Goal: Download file/media

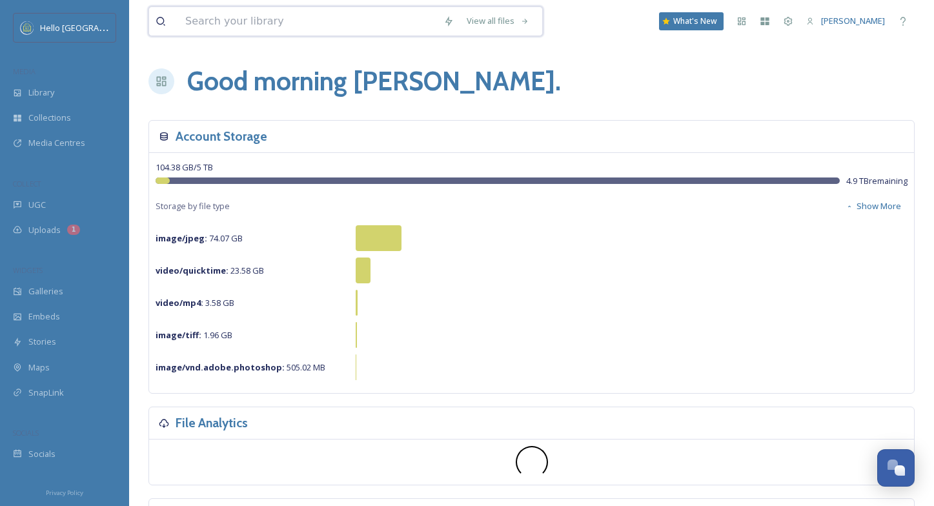
click at [258, 29] on input at bounding box center [308, 21] width 258 height 28
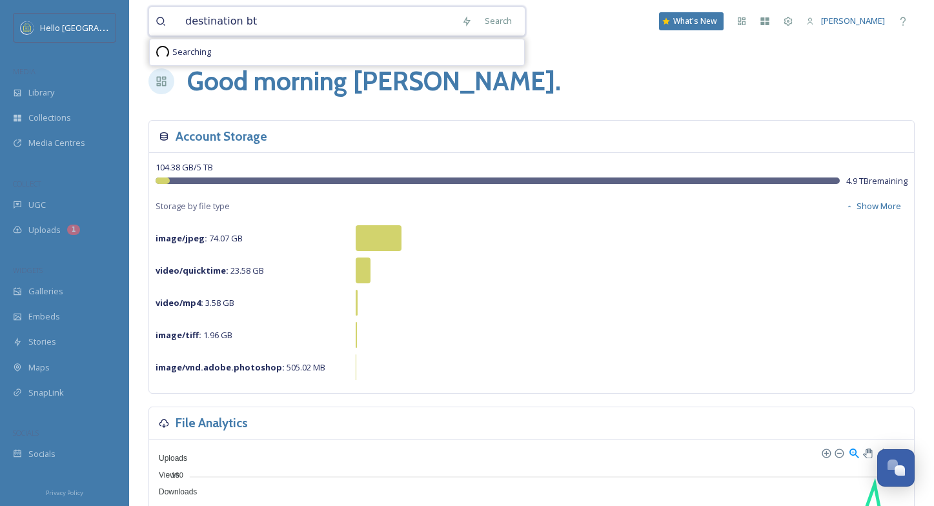
type input "destination btv"
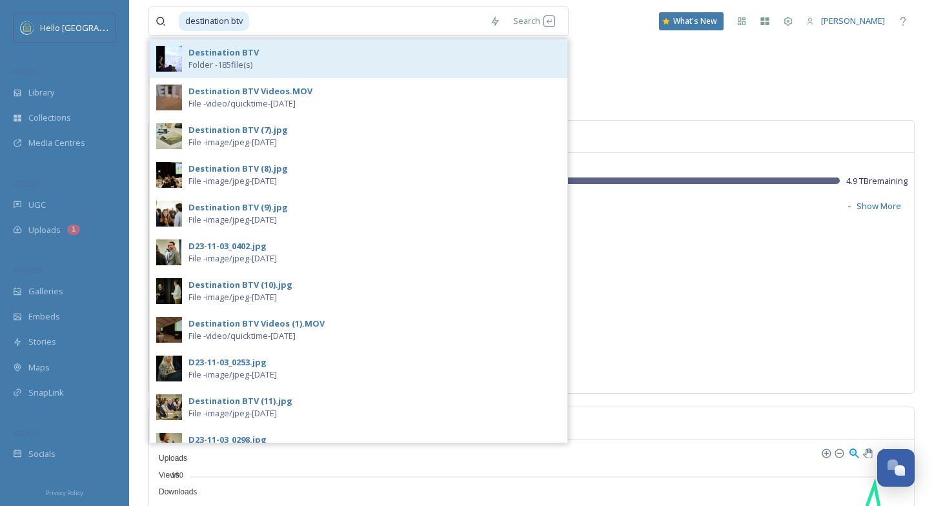
click at [230, 59] on span "Folder - 185 file(s)" at bounding box center [220, 65] width 64 height 12
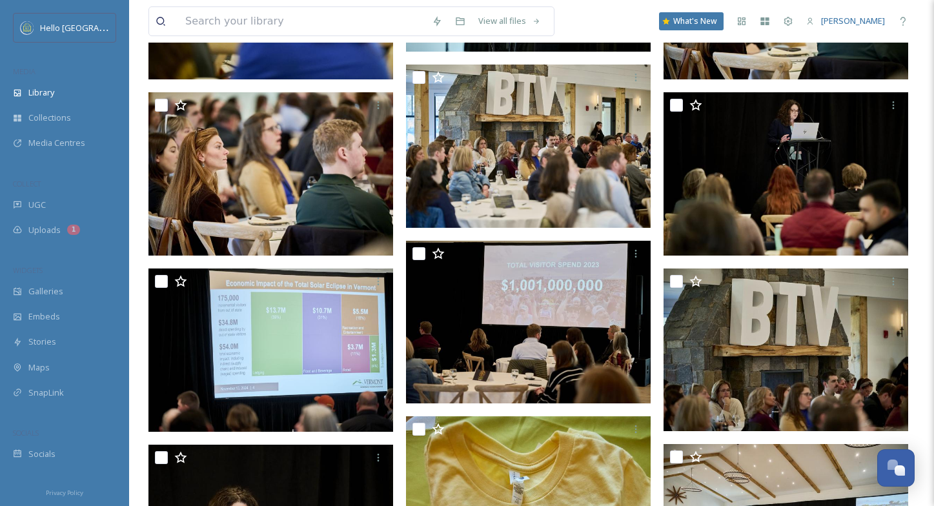
scroll to position [3570, 0]
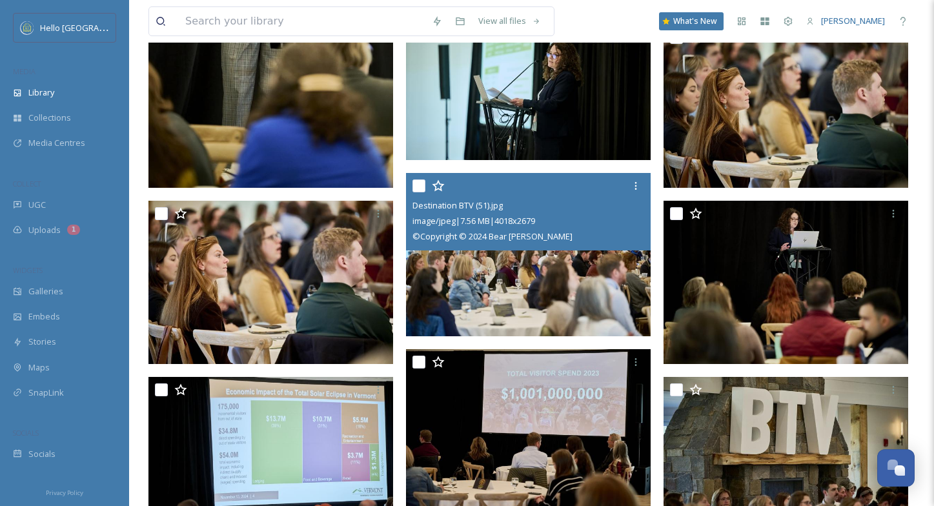
click at [471, 267] on img at bounding box center [528, 254] width 245 height 163
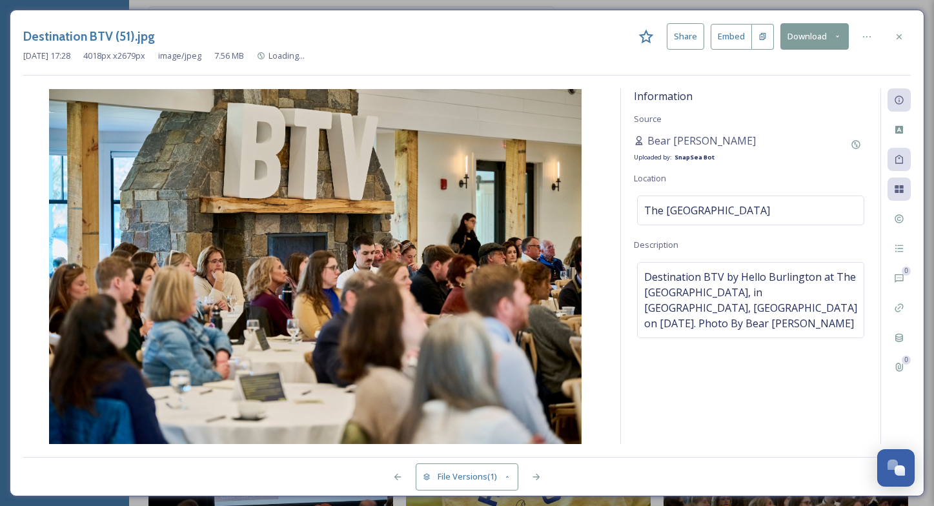
click at [812, 42] on button "Download" at bounding box center [814, 36] width 68 height 26
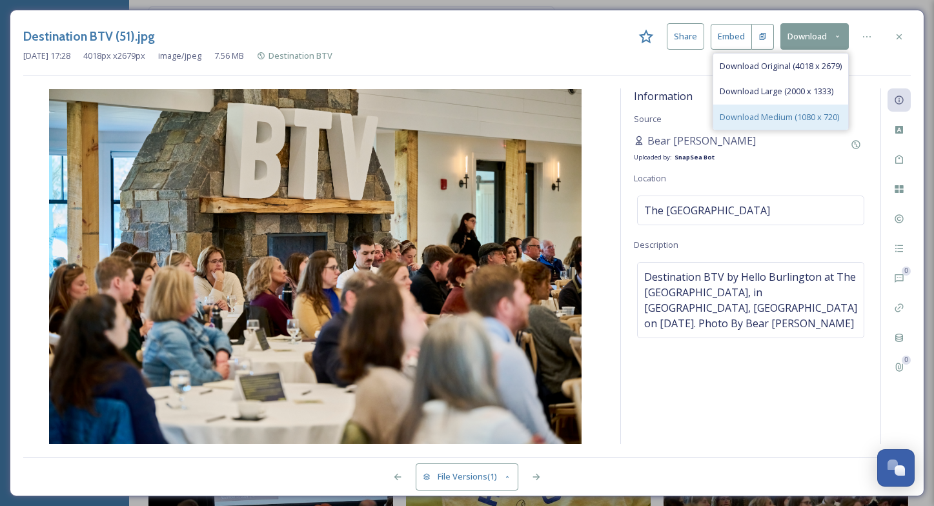
click at [784, 116] on span "Download Medium (1080 x 720)" at bounding box center [779, 117] width 119 height 12
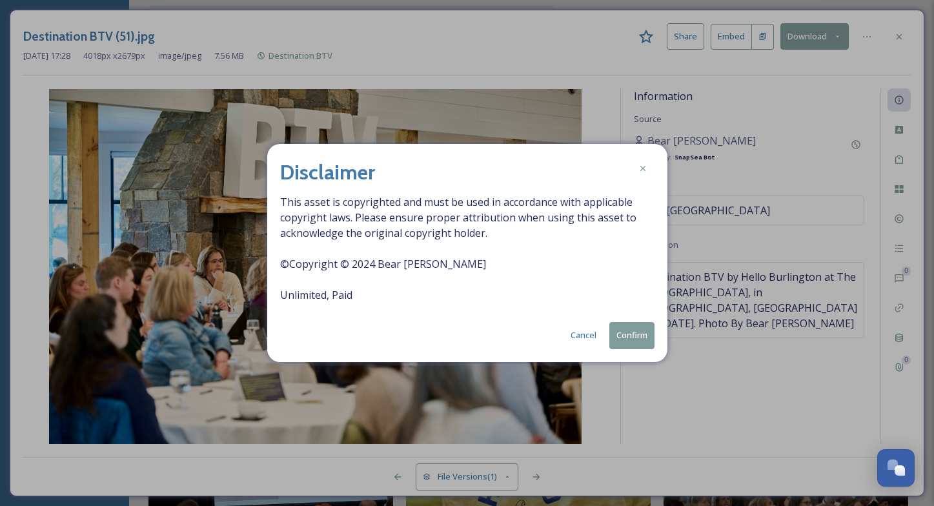
click at [638, 336] on button "Confirm" at bounding box center [631, 335] width 45 height 26
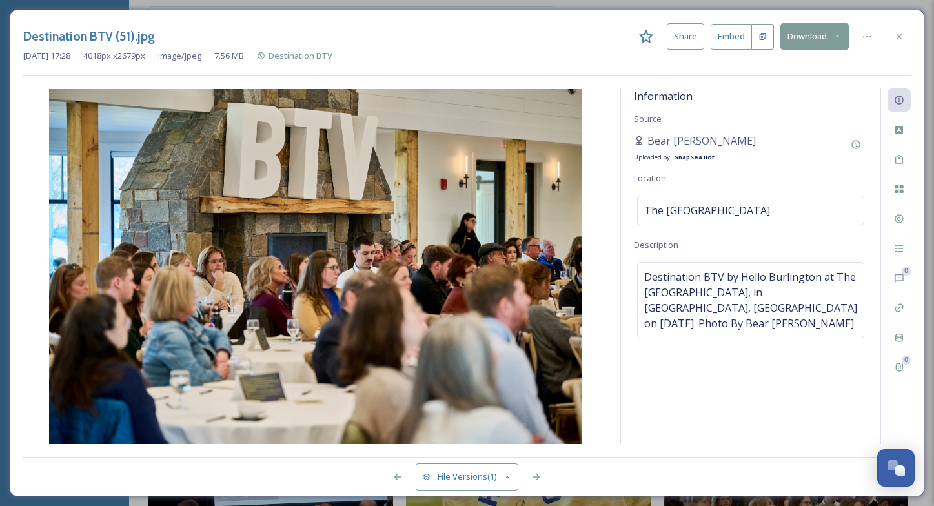
click at [514, 54] on div "[DATE] 17:28 4018 px x 2679 px image/jpeg 7.56 MB Destination BTV" at bounding box center [467, 56] width 888 height 12
click at [904, 218] on icon at bounding box center [899, 219] width 10 height 10
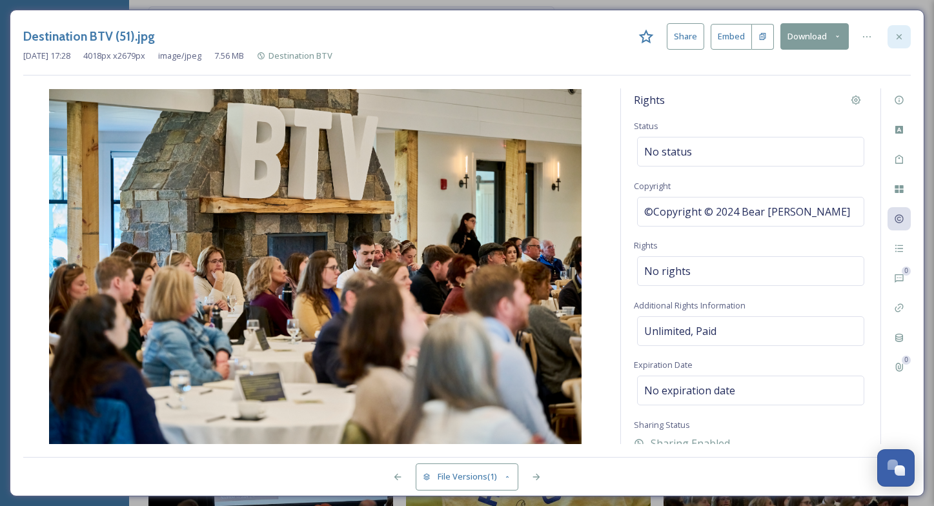
click at [899, 35] on icon at bounding box center [899, 37] width 10 height 10
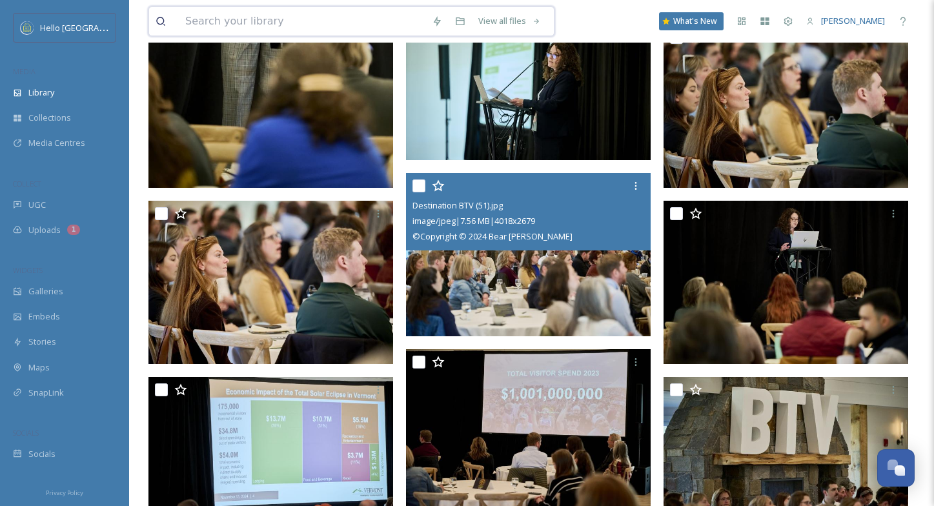
click at [314, 20] on input at bounding box center [302, 21] width 247 height 28
type input "airport"
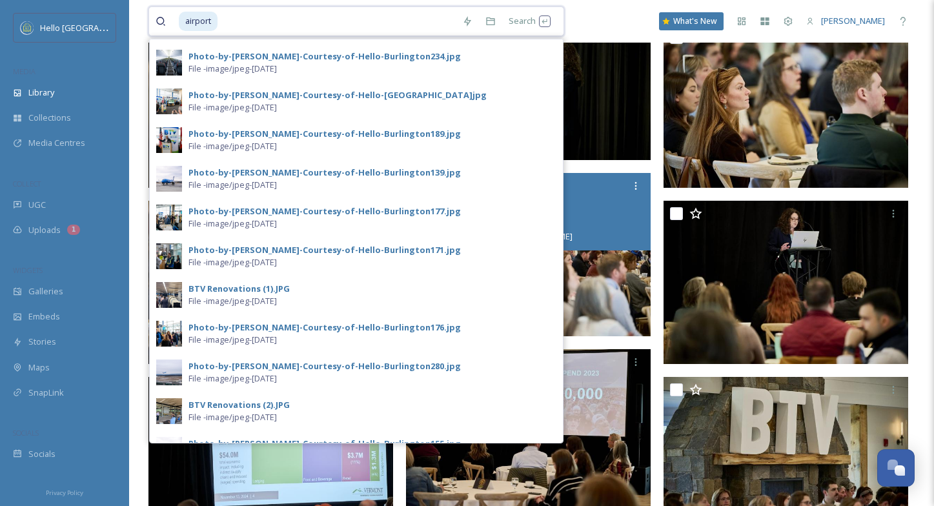
scroll to position [179, 0]
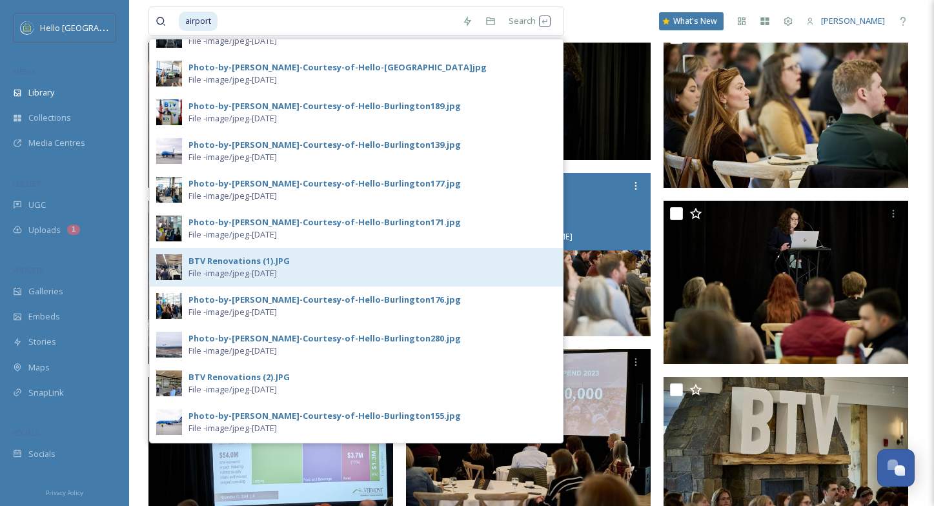
click at [259, 265] on div "BTV Renovations (1).JPG" at bounding box center [238, 261] width 101 height 12
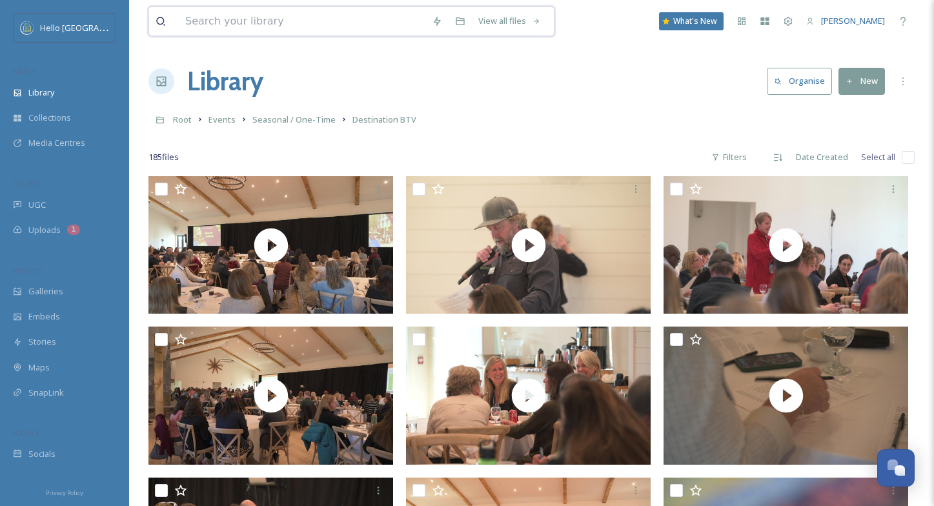
click at [201, 19] on input at bounding box center [302, 21] width 247 height 28
type input "airport"
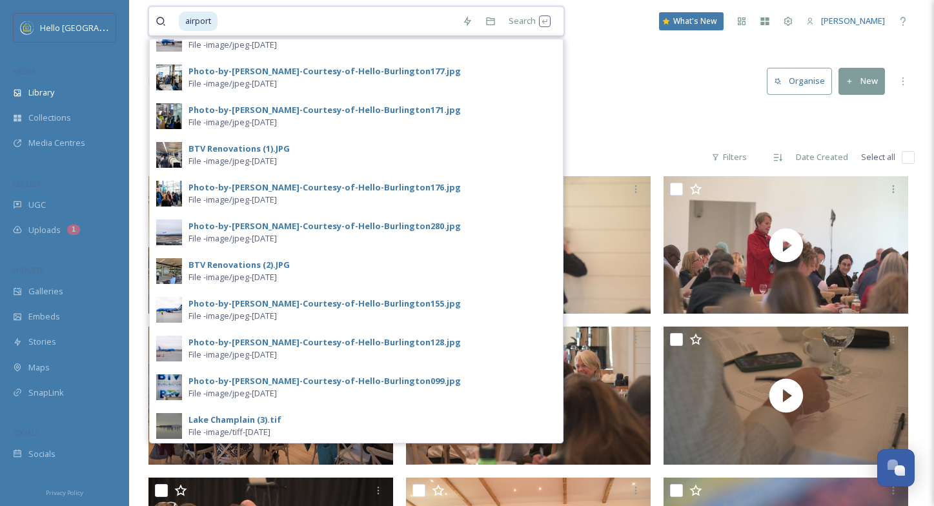
scroll to position [303, 0]
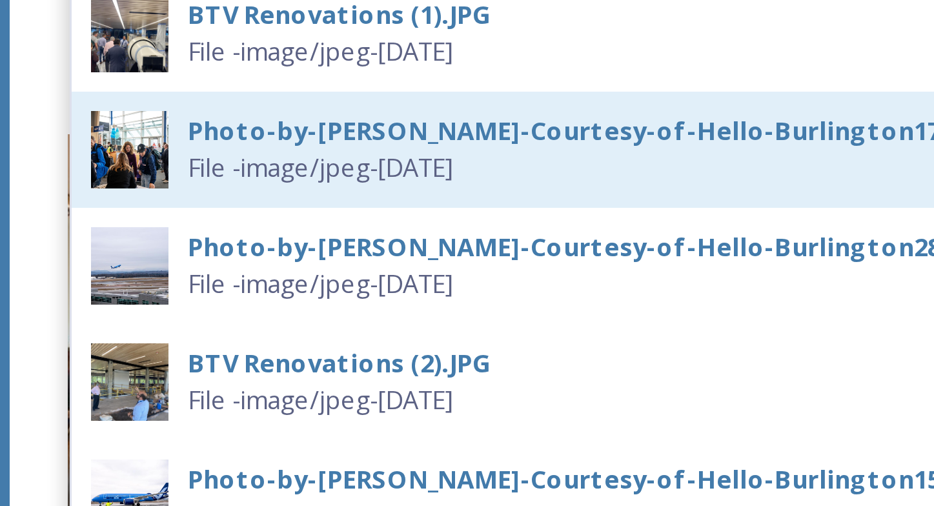
click at [209, 176] on div "Photo-by-[PERSON_NAME]-Courtesy-of-Hello-Burlington176.jpg" at bounding box center [324, 175] width 272 height 12
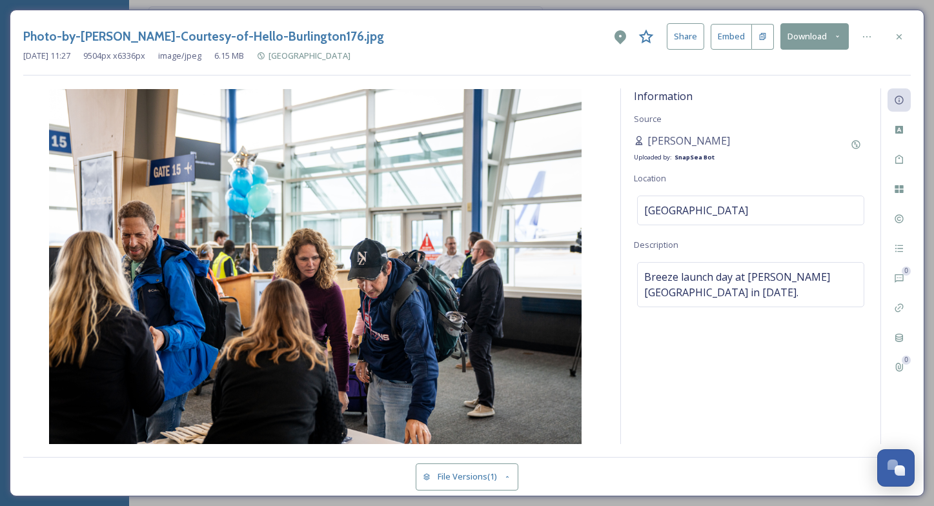
click at [807, 40] on button "Download" at bounding box center [814, 36] width 68 height 26
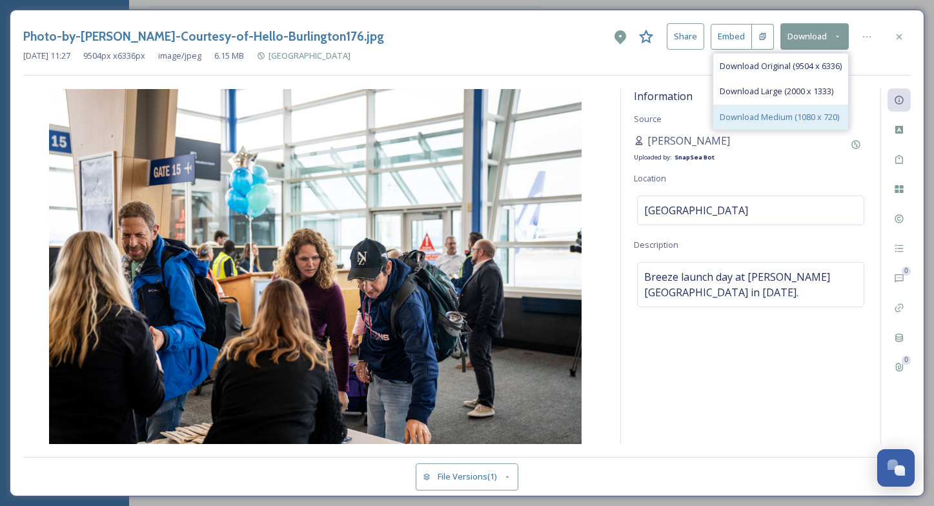
click at [778, 122] on div "Download Medium (1080 x 720)" at bounding box center [780, 117] width 135 height 25
